Goal: Task Accomplishment & Management: Use online tool/utility

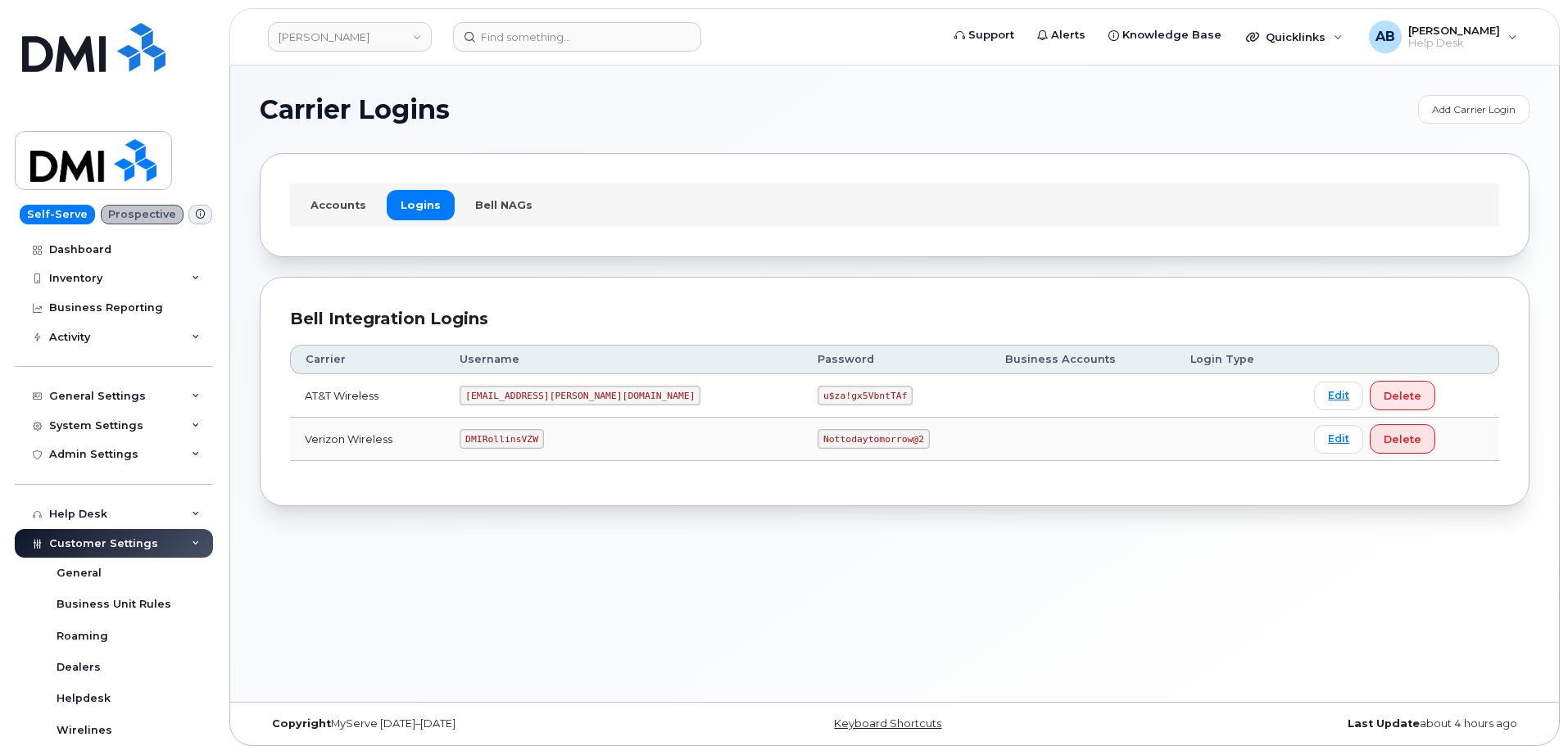
click at [525, 436] on code "DMIRollinsVZW" at bounding box center [501, 439] width 84 height 20
copy code "DMIRollinsVZW"
click at [818, 439] on code "Nottodaytomorrow@2" at bounding box center [873, 439] width 112 height 20
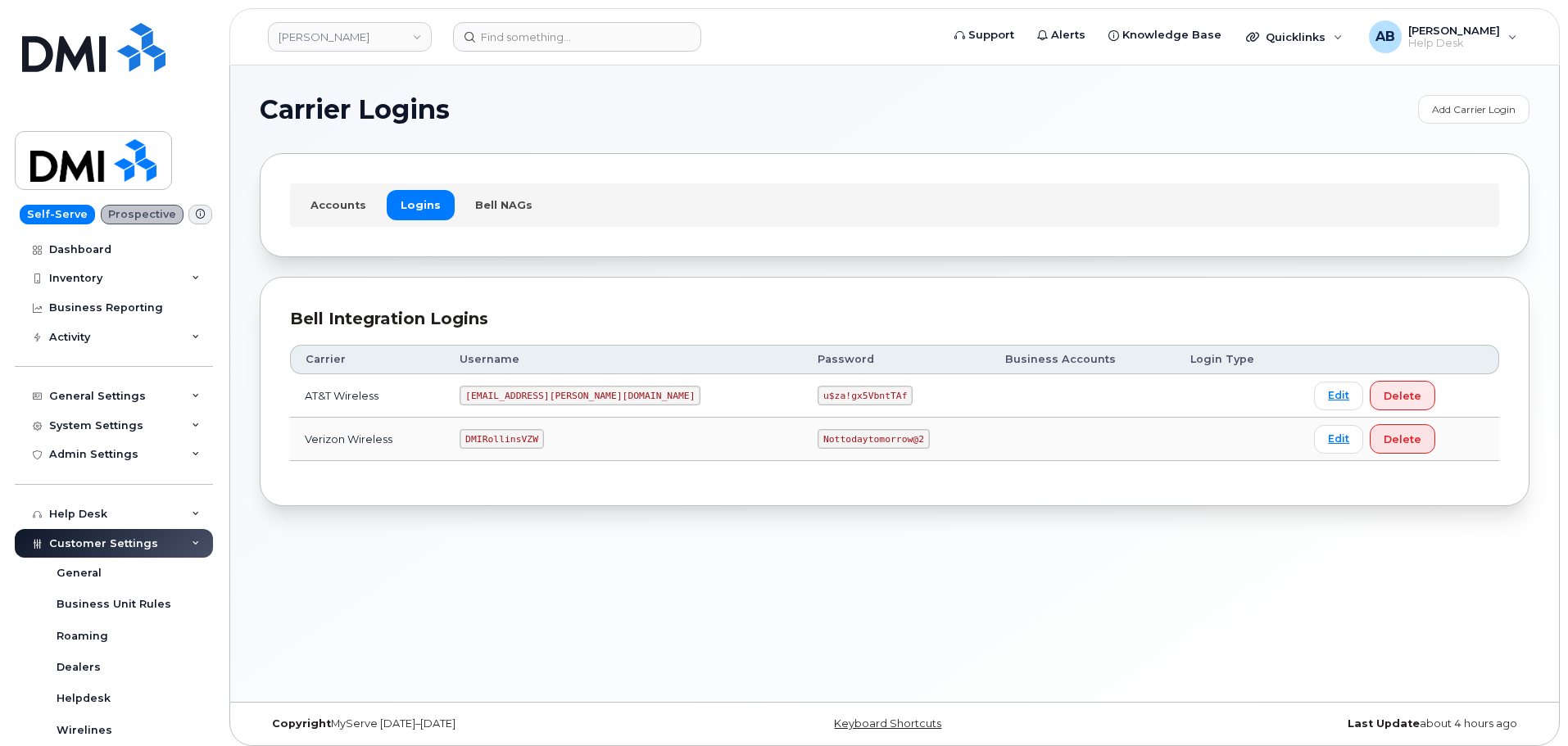
click at [818, 437] on code "Nottodaytomorrow@2" at bounding box center [873, 439] width 112 height 20
copy code "Nottodaytomorrow@2"
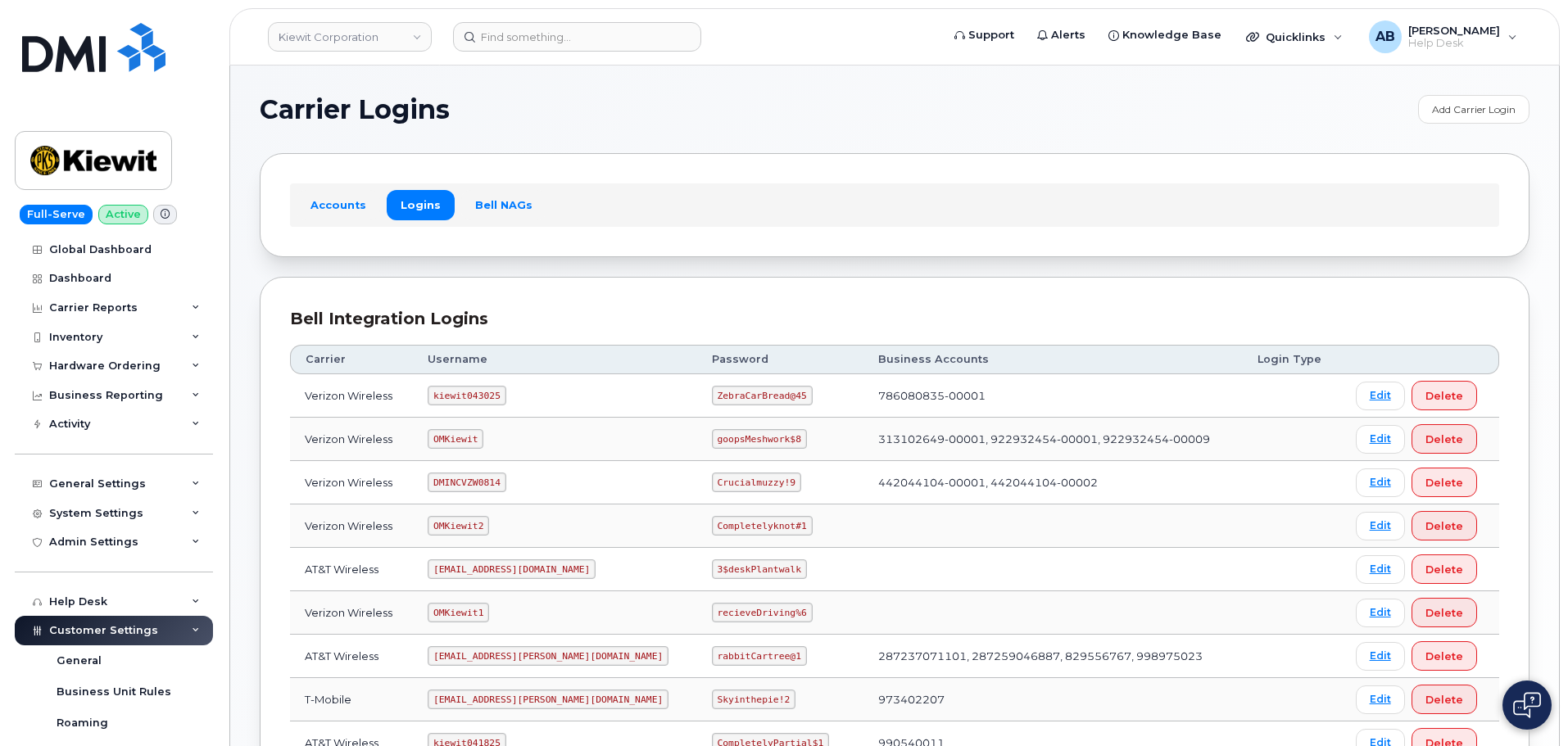
click at [472, 399] on code "kiewit043025" at bounding box center [466, 396] width 78 height 20
copy code "kiewit043025"
click at [713, 389] on code "ZebraCarBread@45" at bounding box center [762, 396] width 101 height 20
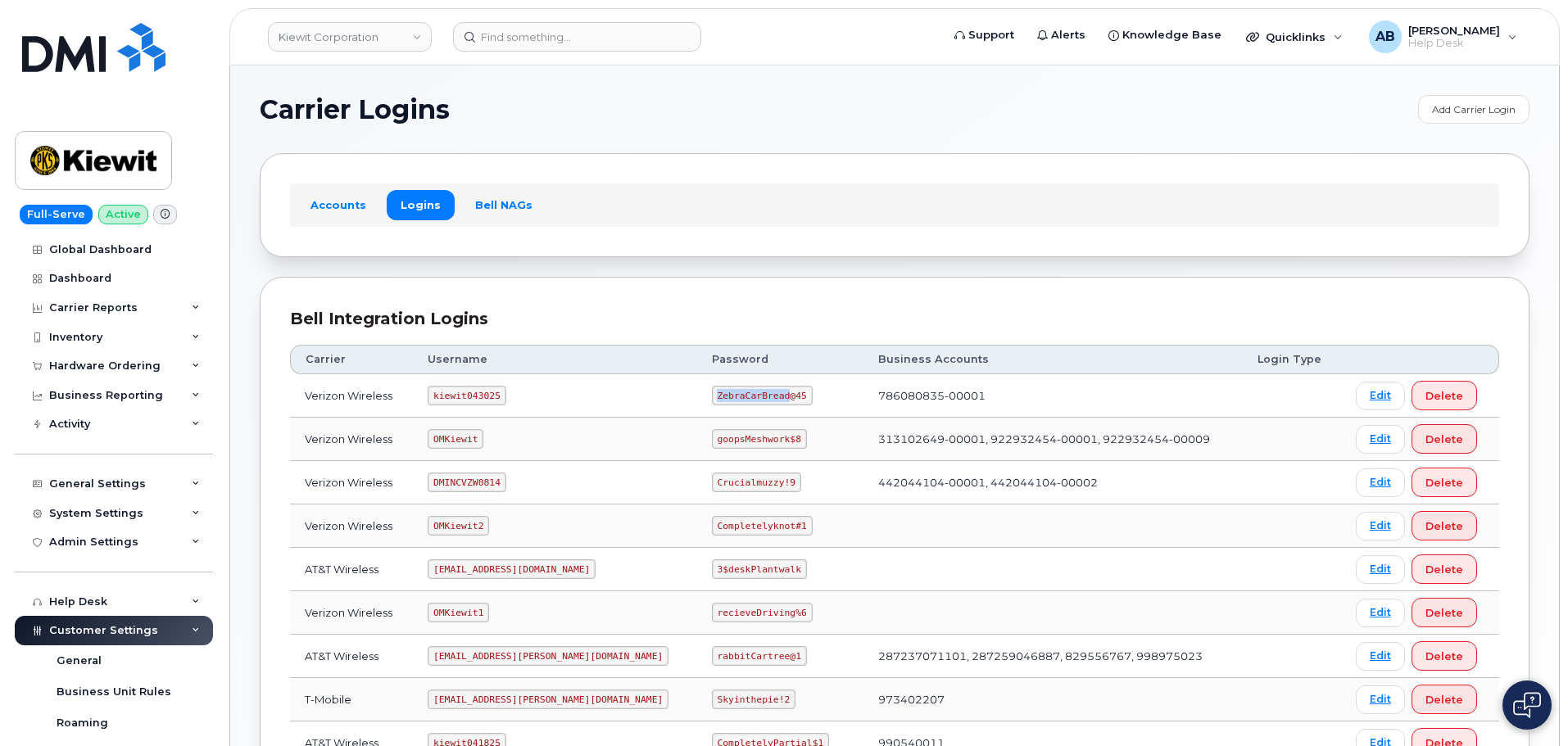
click at [713, 389] on code "ZebraCarBread@45" at bounding box center [762, 396] width 101 height 20
click at [713, 388] on code "ZebraCarBread@45" at bounding box center [762, 396] width 101 height 20
copy code "ZebraCarBread@45"
click at [601, 256] on div "Accounts Logins Bell NAGs" at bounding box center [894, 205] width 1270 height 103
